Goal: Transaction & Acquisition: Subscribe to service/newsletter

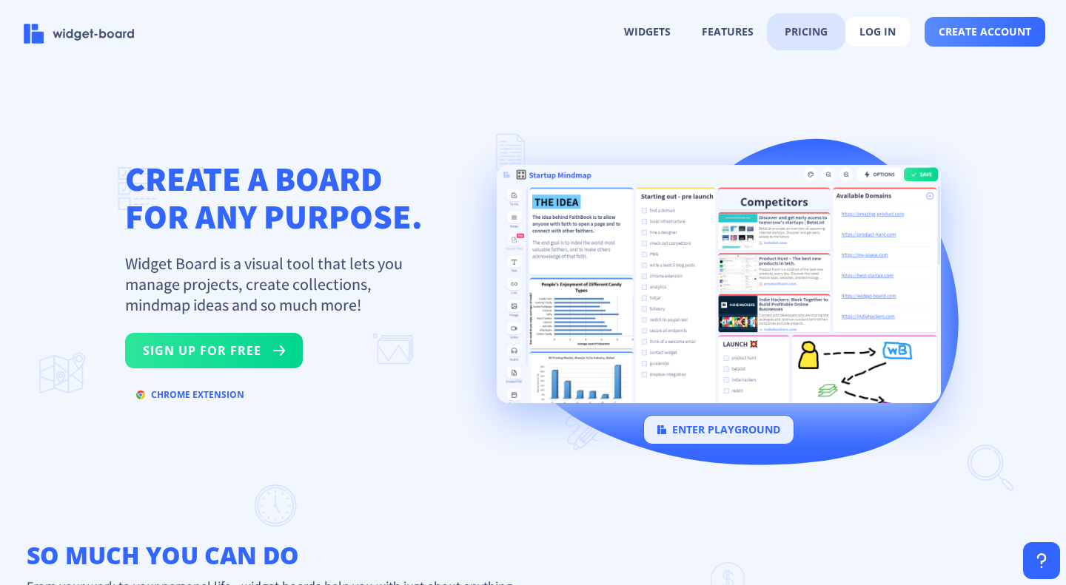
click at [806, 25] on button "pricing" at bounding box center [806, 32] width 70 height 28
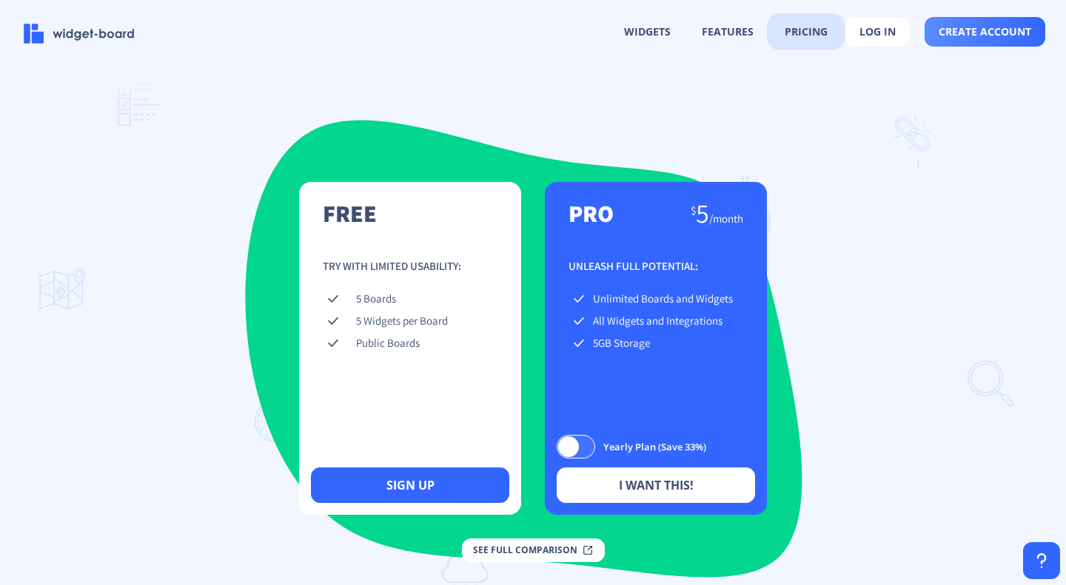
scroll to position [2067, 0]
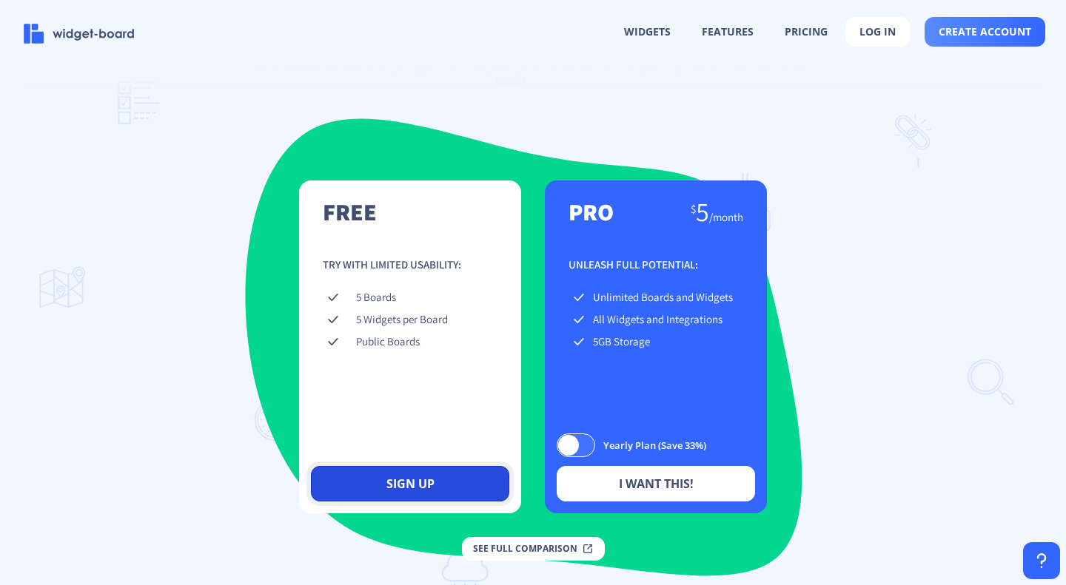
click at [407, 502] on button "sign up" at bounding box center [410, 484] width 198 height 36
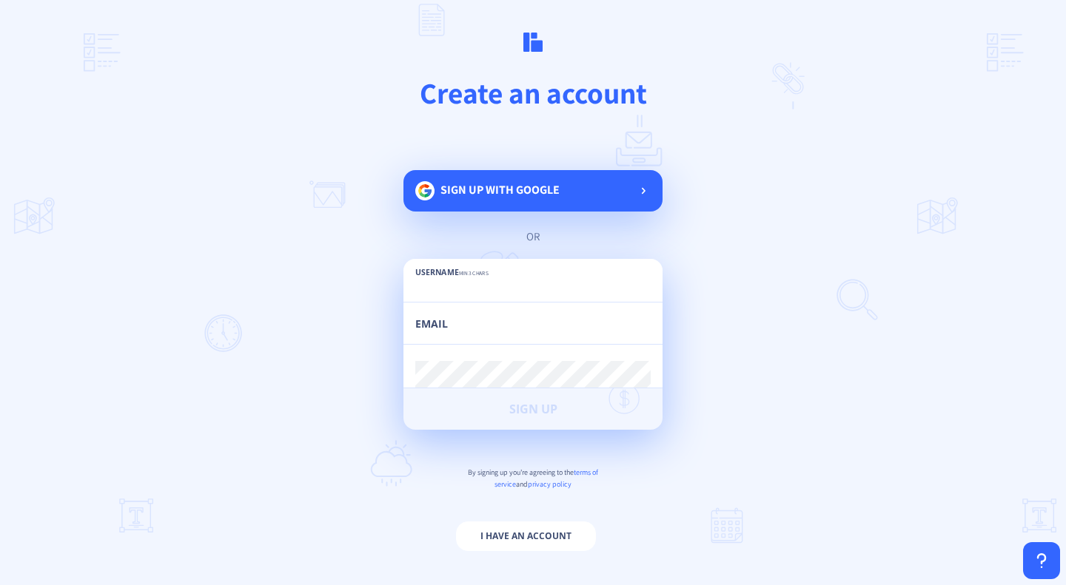
click at [539, 188] on span "Sign up with google" at bounding box center [499, 190] width 119 height 16
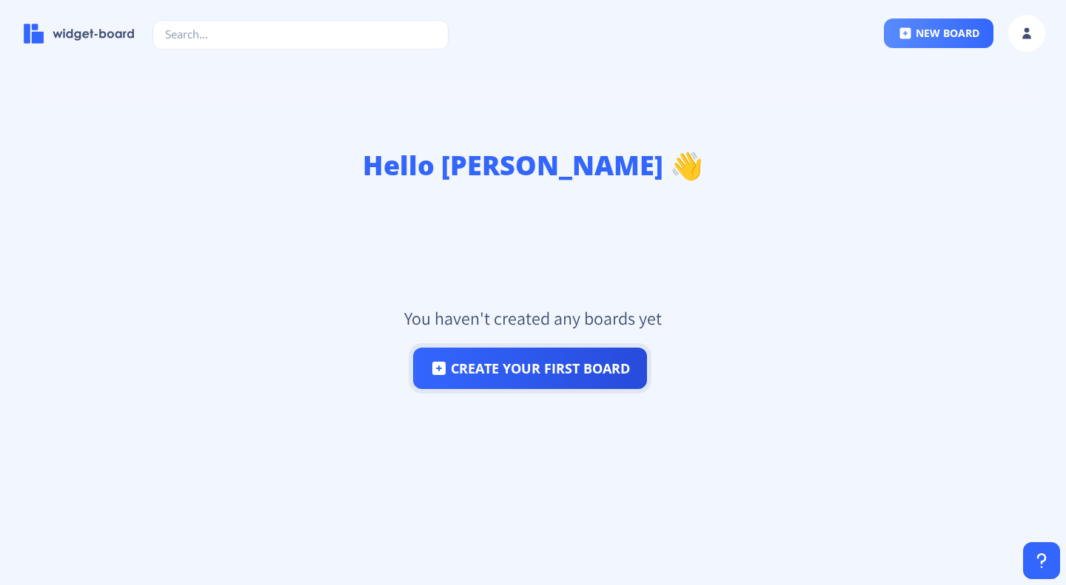
click at [565, 378] on button "create your first board" at bounding box center [530, 368] width 234 height 41
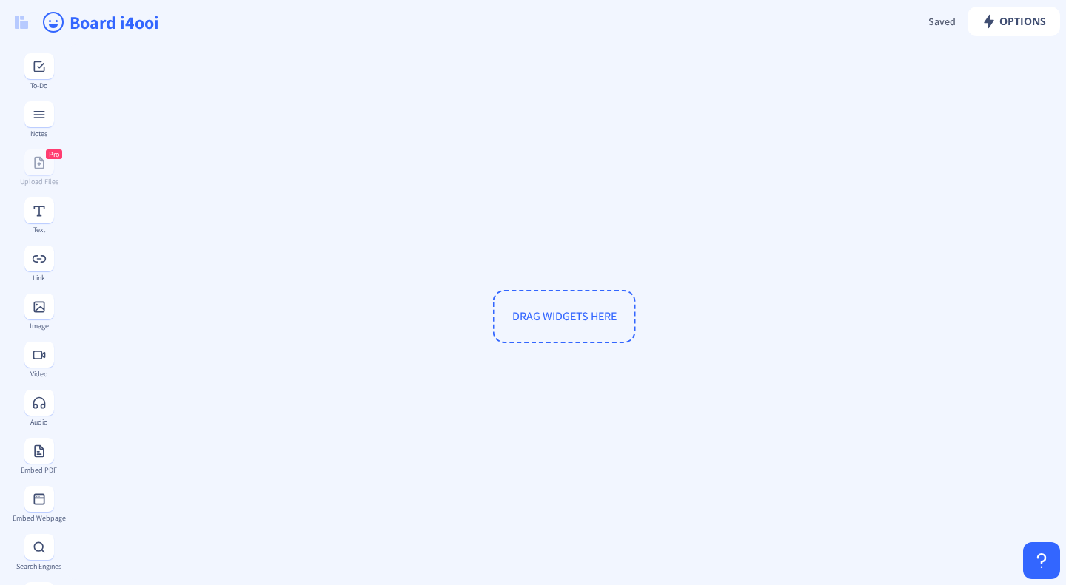
click at [38, 382] on div "To-Do Notes Pro Upload Files Text Link Image Video Audio Embed PDF Embed Webpag…" at bounding box center [33, 342] width 67 height 585
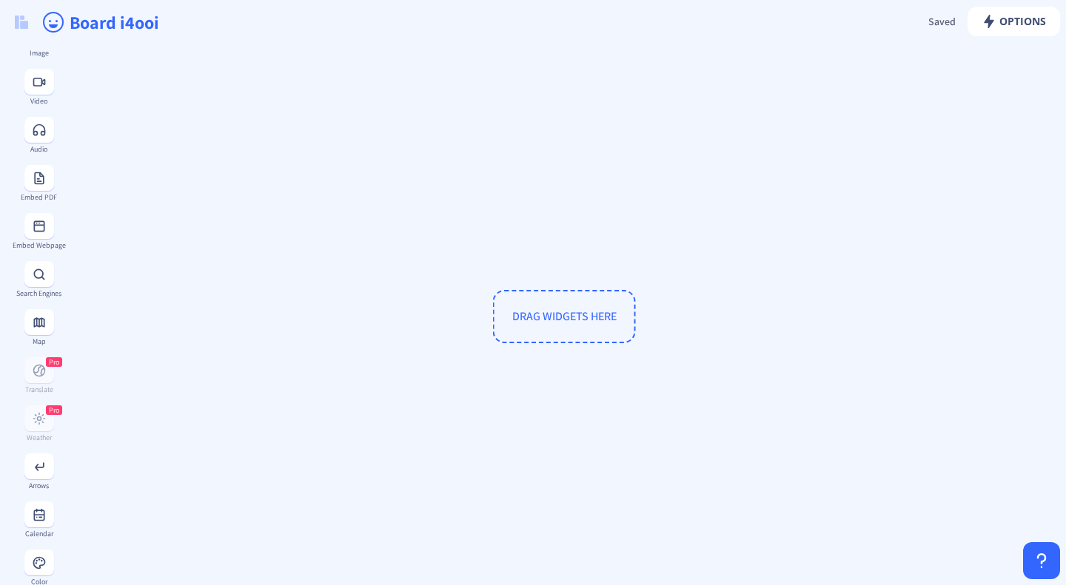
scroll to position [329, 0]
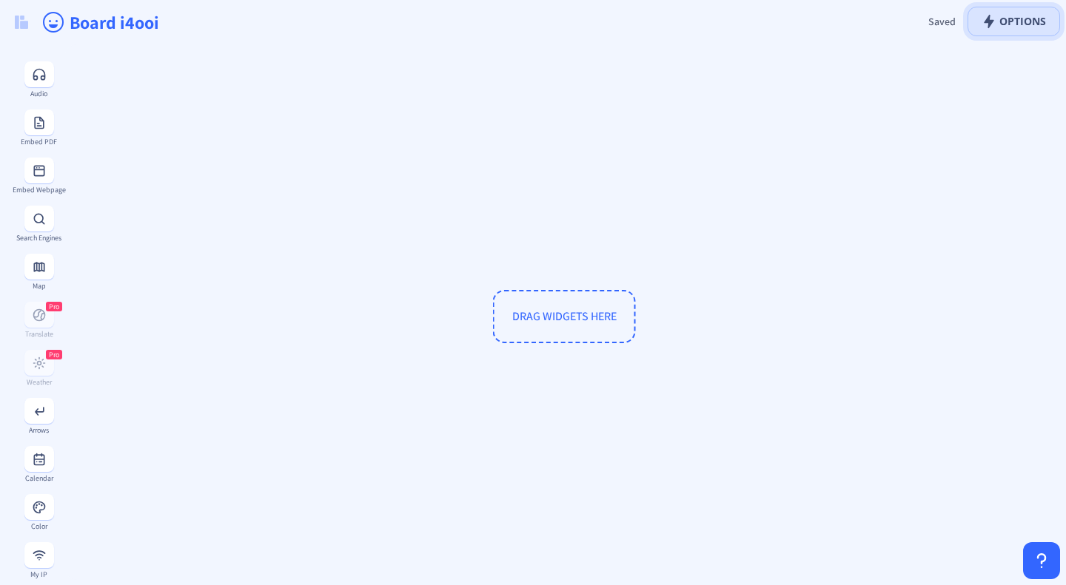
click at [1003, 18] on span "Options" at bounding box center [1013, 22] width 64 height 12
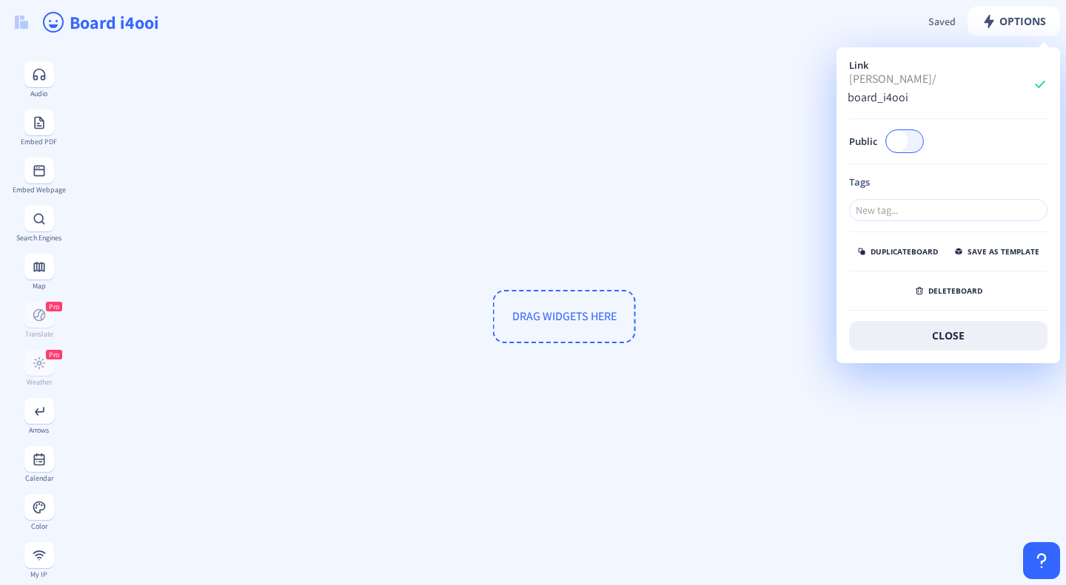
click at [597, 162] on div "DRAG WIDGETS HERE" at bounding box center [564, 316] width 986 height 533
click at [16, 25] on img at bounding box center [21, 22] width 13 height 13
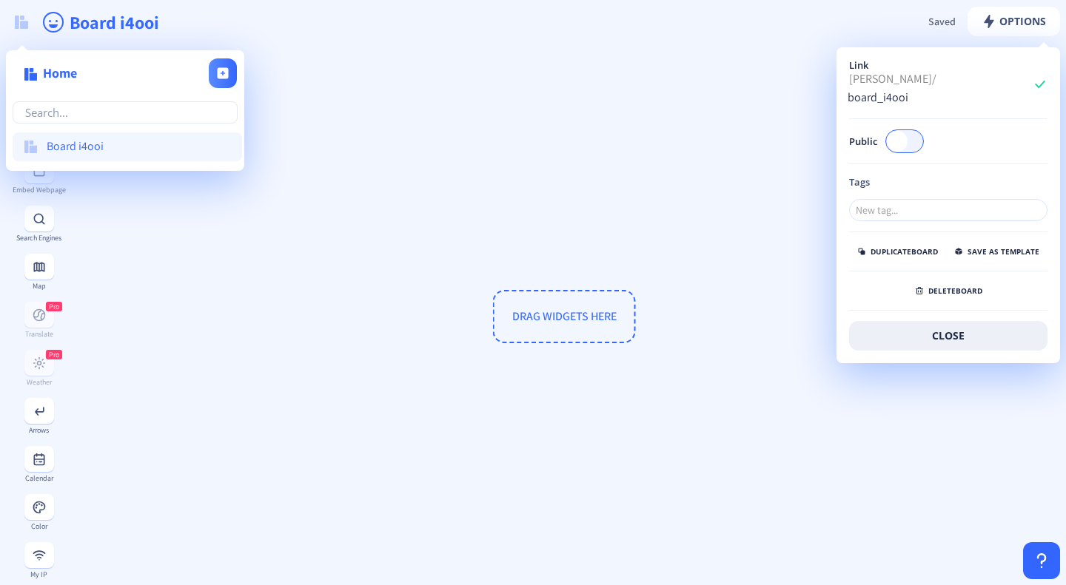
click at [70, 124] on input "text" at bounding box center [125, 112] width 225 height 22
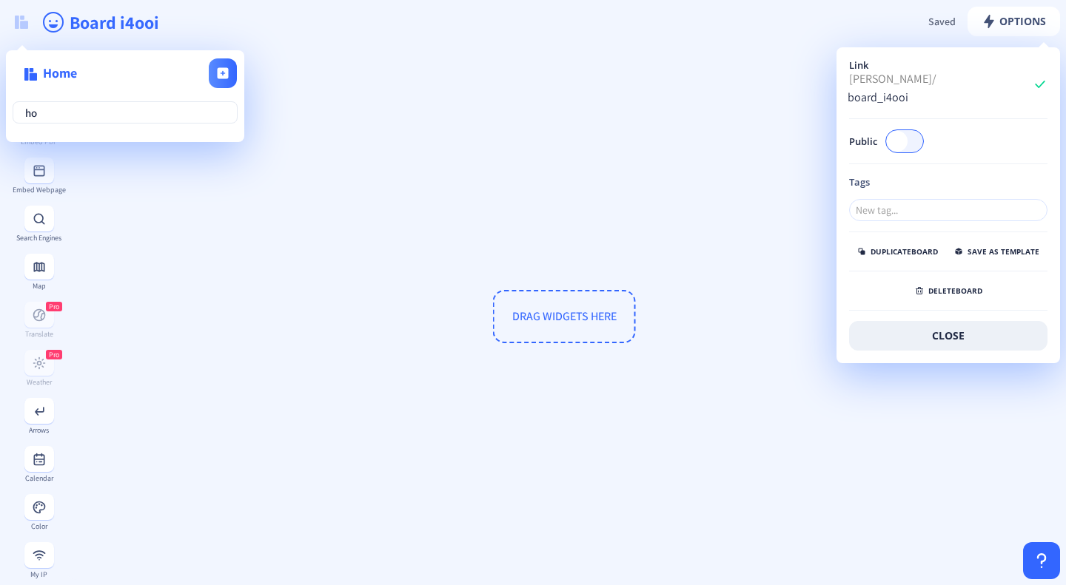
type input "h"
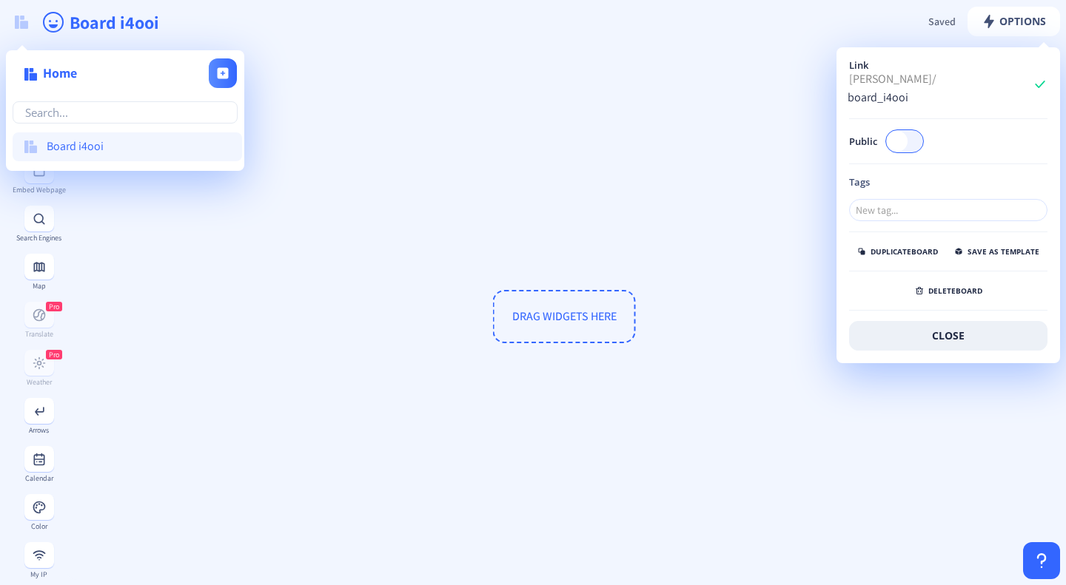
click at [80, 157] on div "Board i4ooi" at bounding box center [127, 146] width 229 height 29
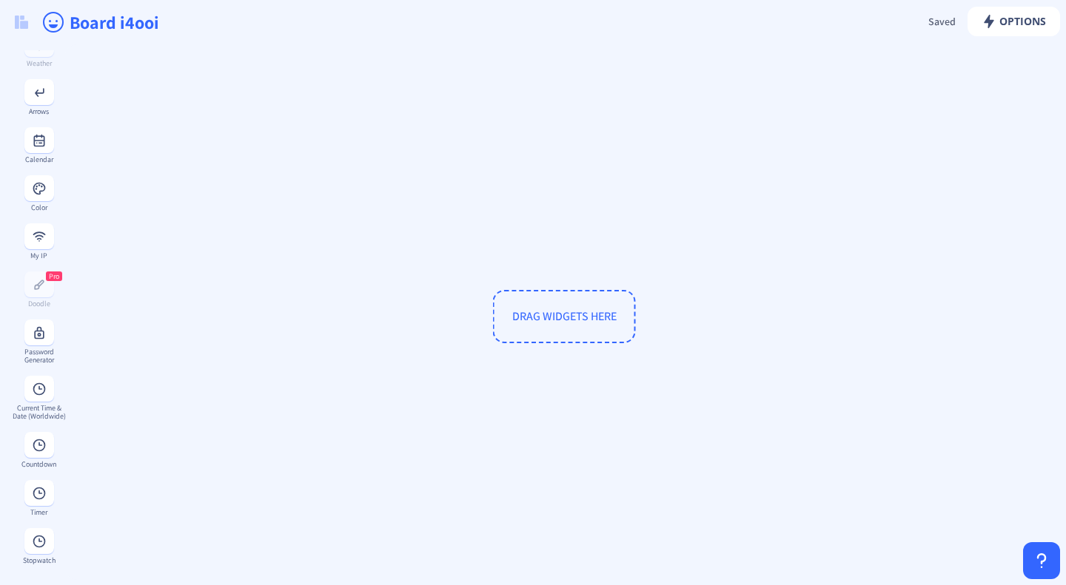
scroll to position [672, 0]
